Goal: Task Accomplishment & Management: Manage account settings

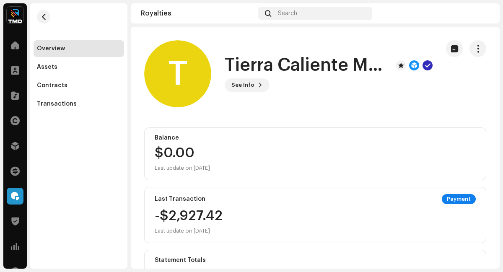
click at [477, 13] on img at bounding box center [483, 13] width 13 height 13
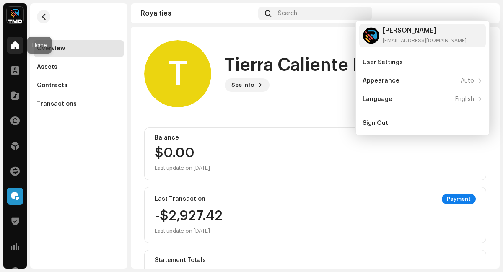
click at [15, 42] on span at bounding box center [15, 45] width 8 height 7
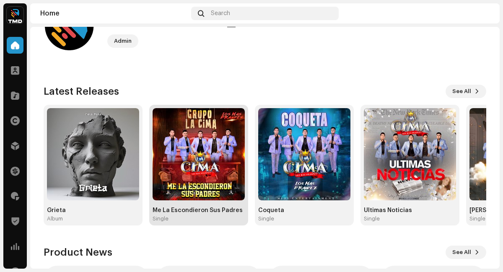
scroll to position [42, 0]
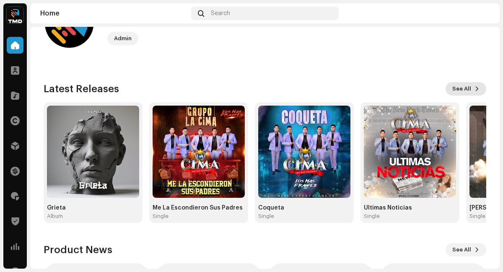
click at [471, 93] on button "See All" at bounding box center [466, 88] width 41 height 13
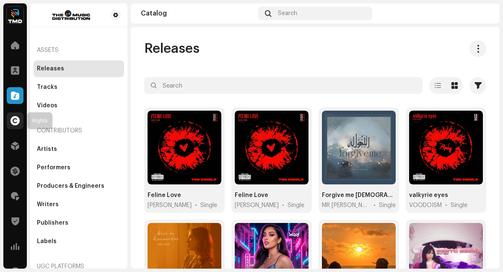
click at [15, 124] on span at bounding box center [14, 120] width 9 height 7
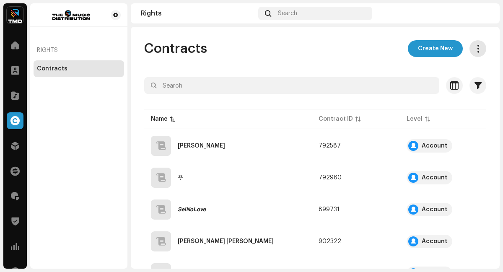
click at [477, 44] on button "button" at bounding box center [478, 48] width 17 height 17
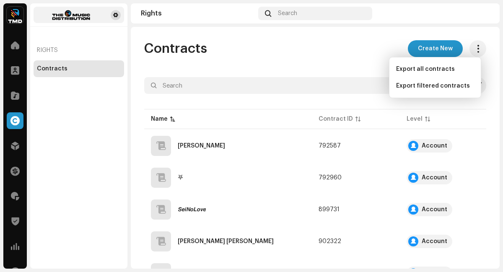
click at [117, 14] on span at bounding box center [115, 15] width 5 height 7
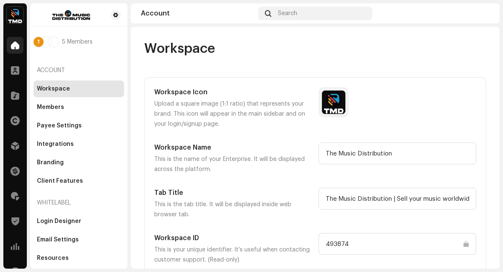
click at [13, 42] on span at bounding box center [15, 45] width 8 height 7
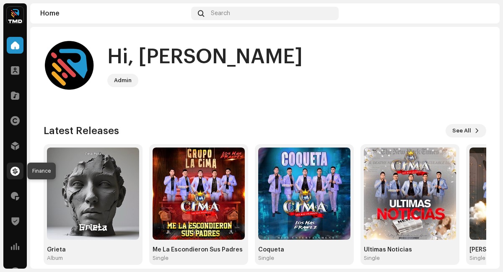
click at [12, 169] on span at bounding box center [14, 171] width 9 height 7
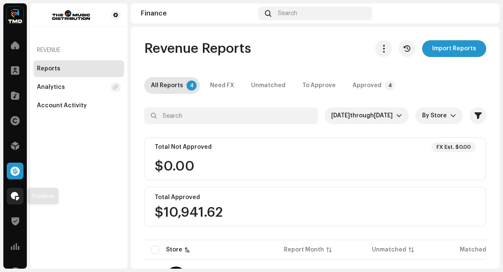
click at [13, 195] on span at bounding box center [15, 196] width 8 height 7
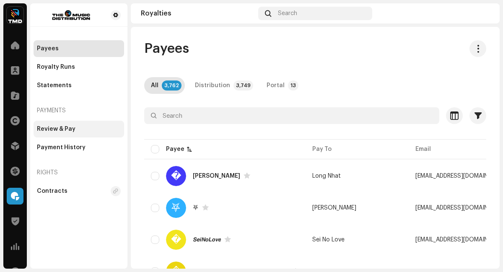
click at [65, 127] on div "Review & Pay" at bounding box center [56, 129] width 39 height 7
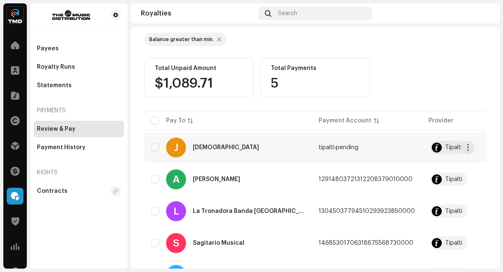
scroll to position [115, 0]
